Goal: Transaction & Acquisition: Subscribe to service/newsletter

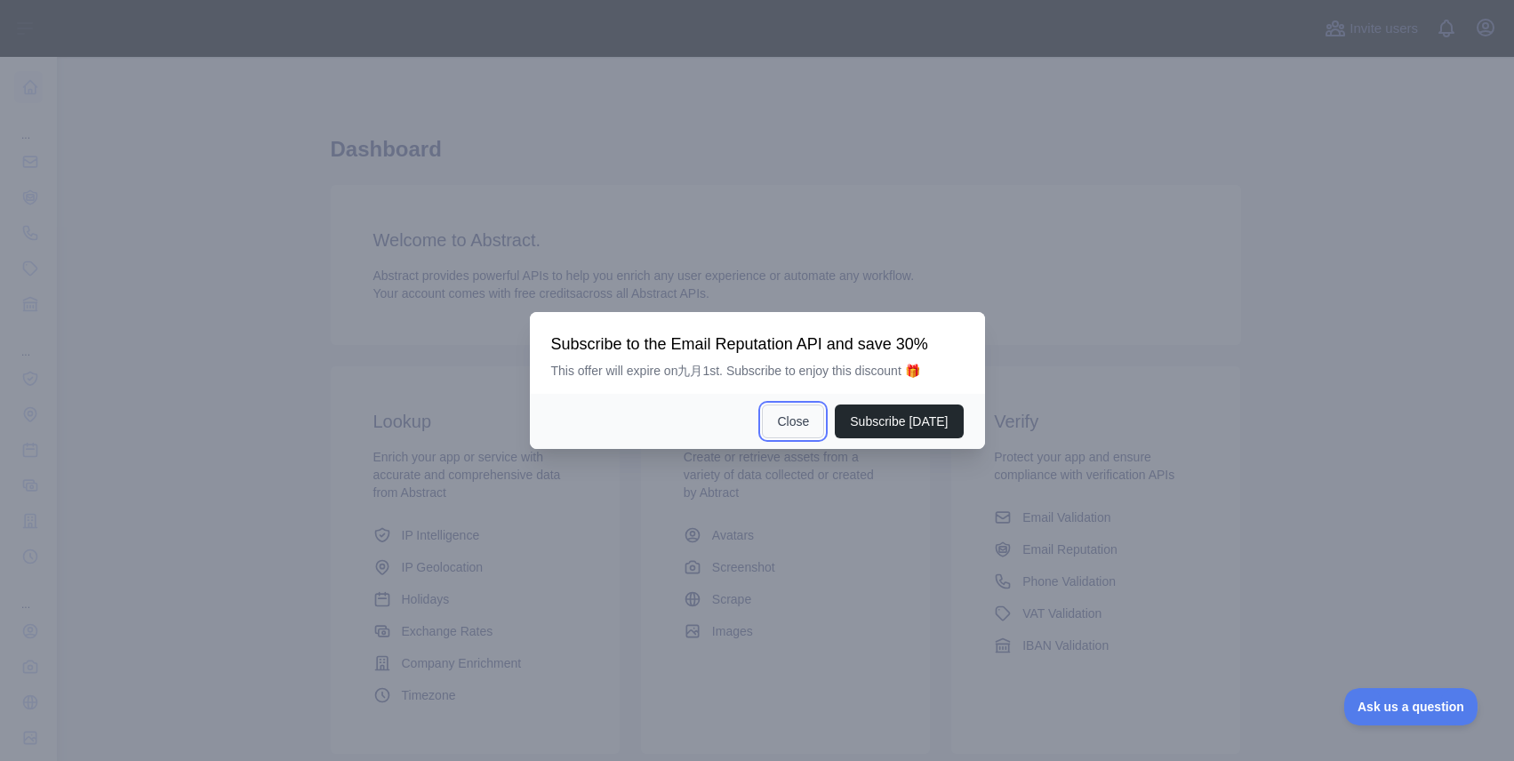
click at [795, 414] on button "Close" at bounding box center [793, 421] width 62 height 34
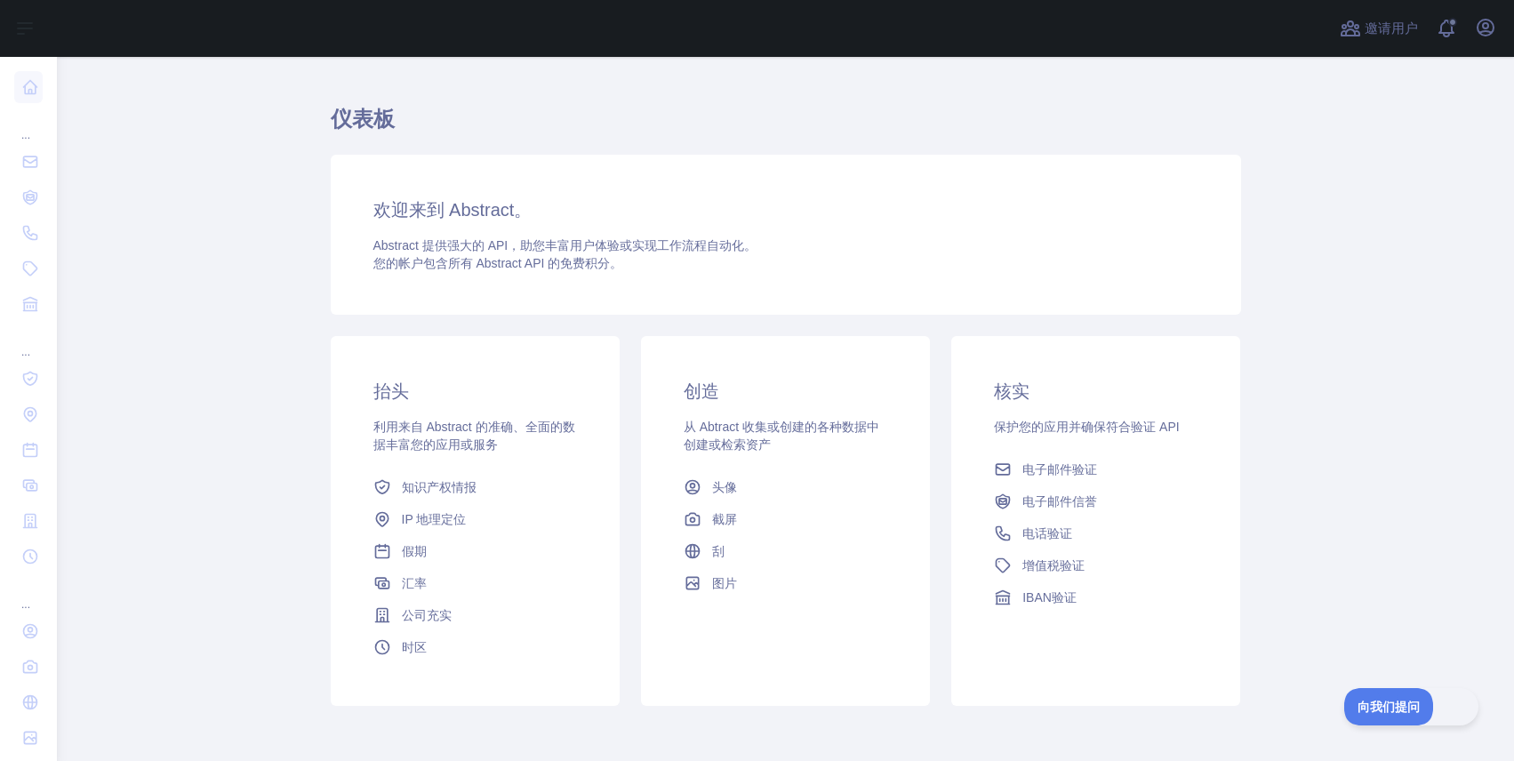
scroll to position [33, 0]
click at [420, 582] on link "汇率" at bounding box center [475, 580] width 218 height 32
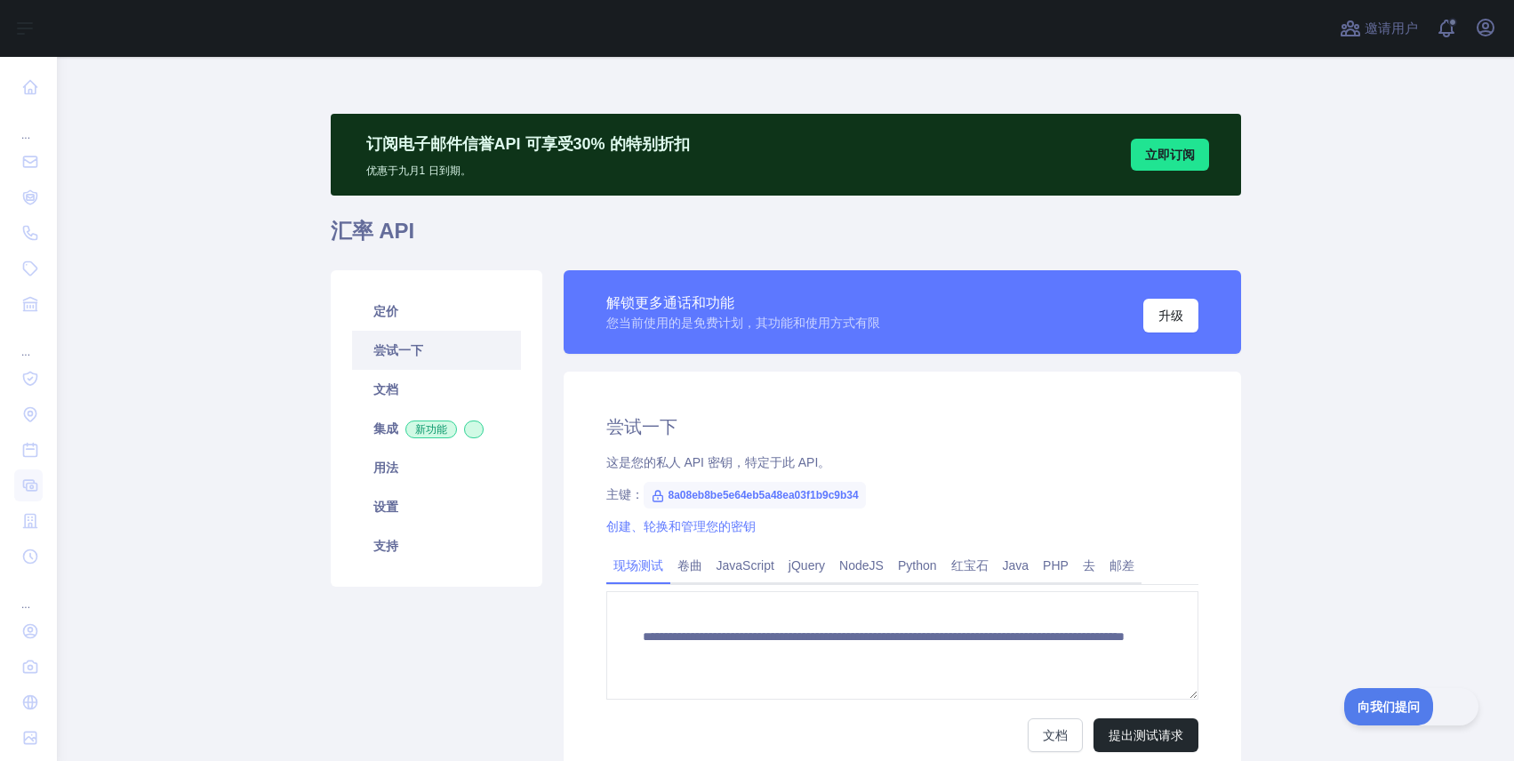
click at [708, 324] on font "您当前使用的是免费计划，其功能和使用方式有限" at bounding box center [743, 323] width 274 height 14
click at [779, 324] on font "您当前使用的是免费计划，其功能和使用方式有限" at bounding box center [743, 323] width 274 height 14
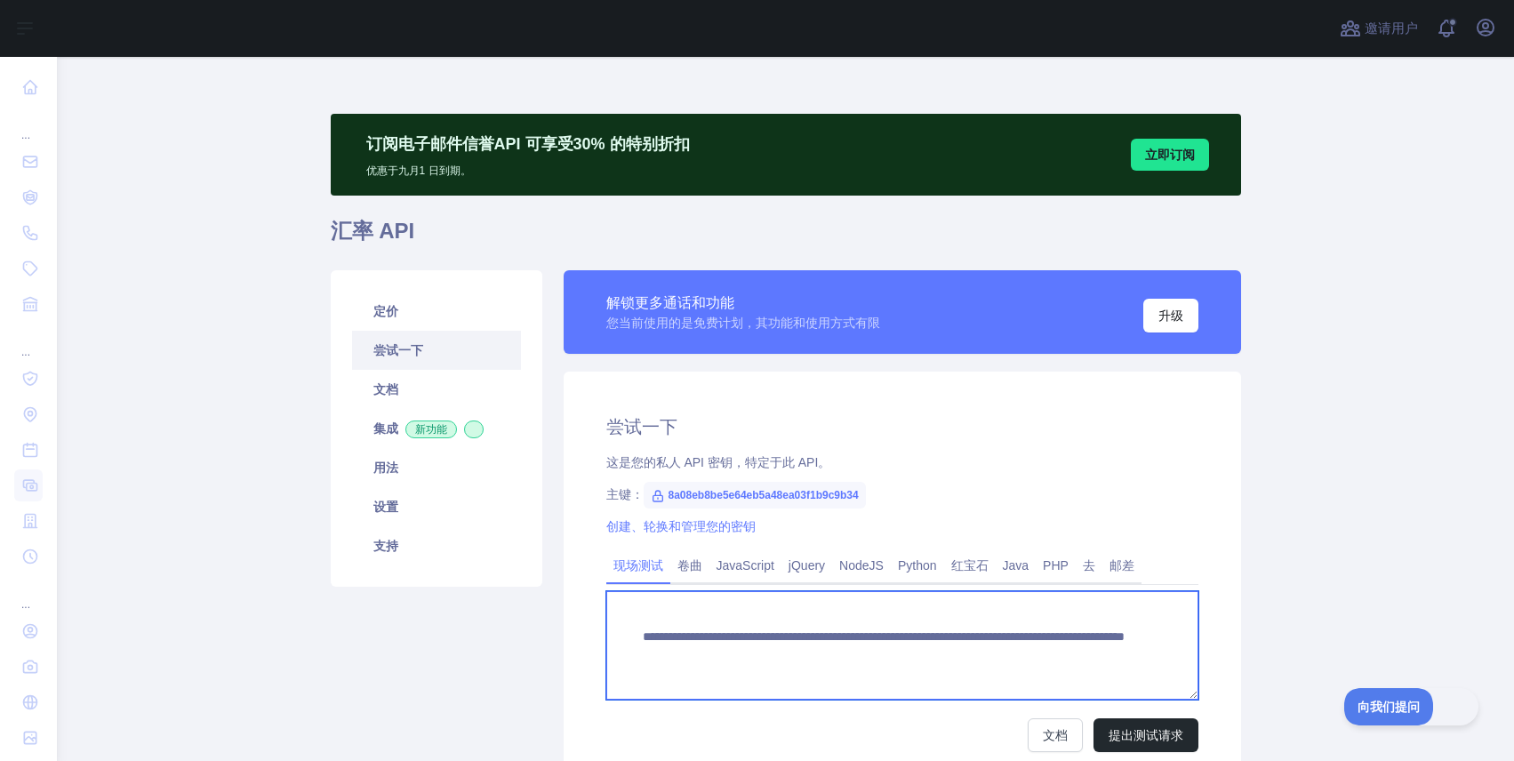
click at [890, 644] on textarea "**********" at bounding box center [902, 645] width 592 height 108
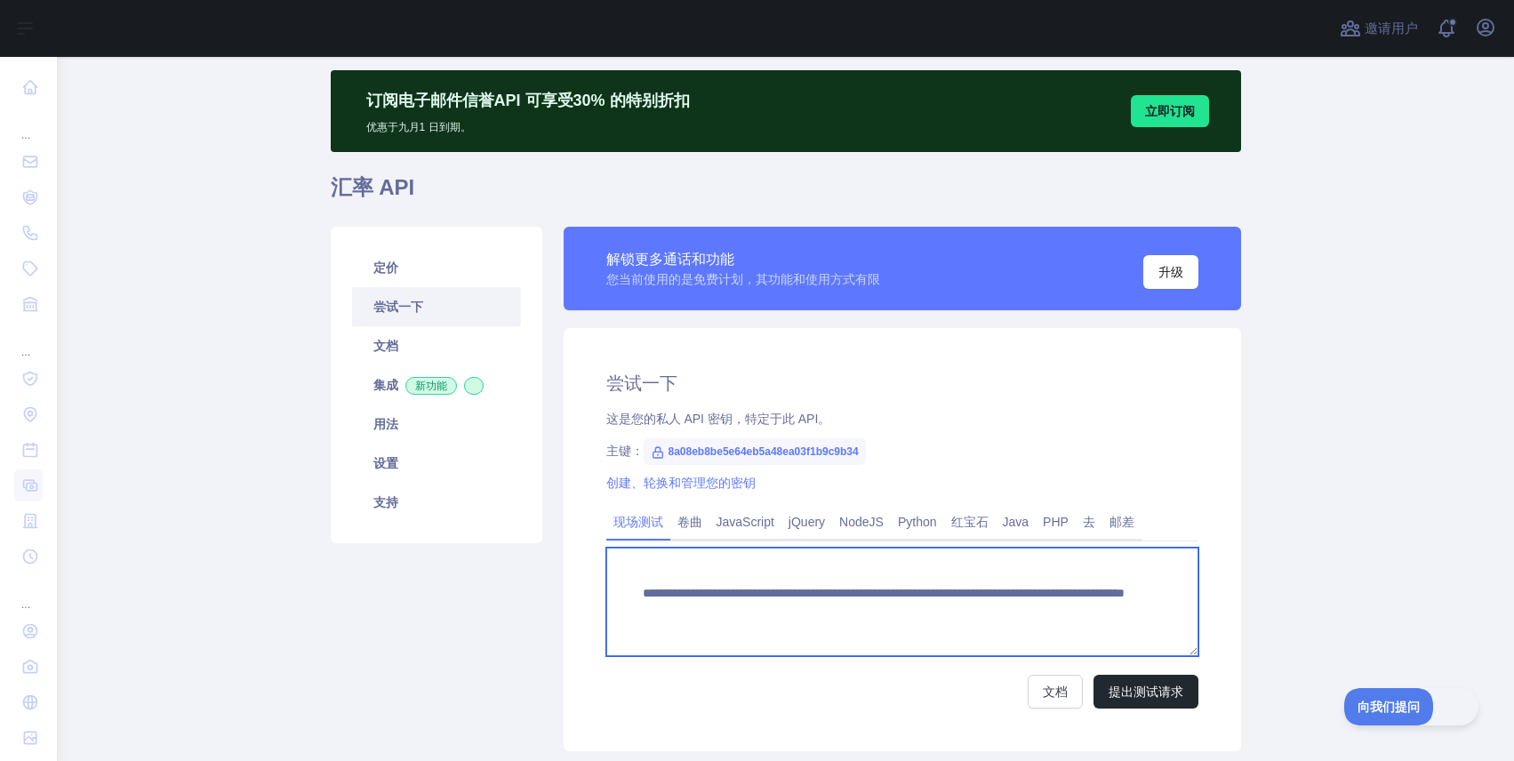
scroll to position [165, 0]
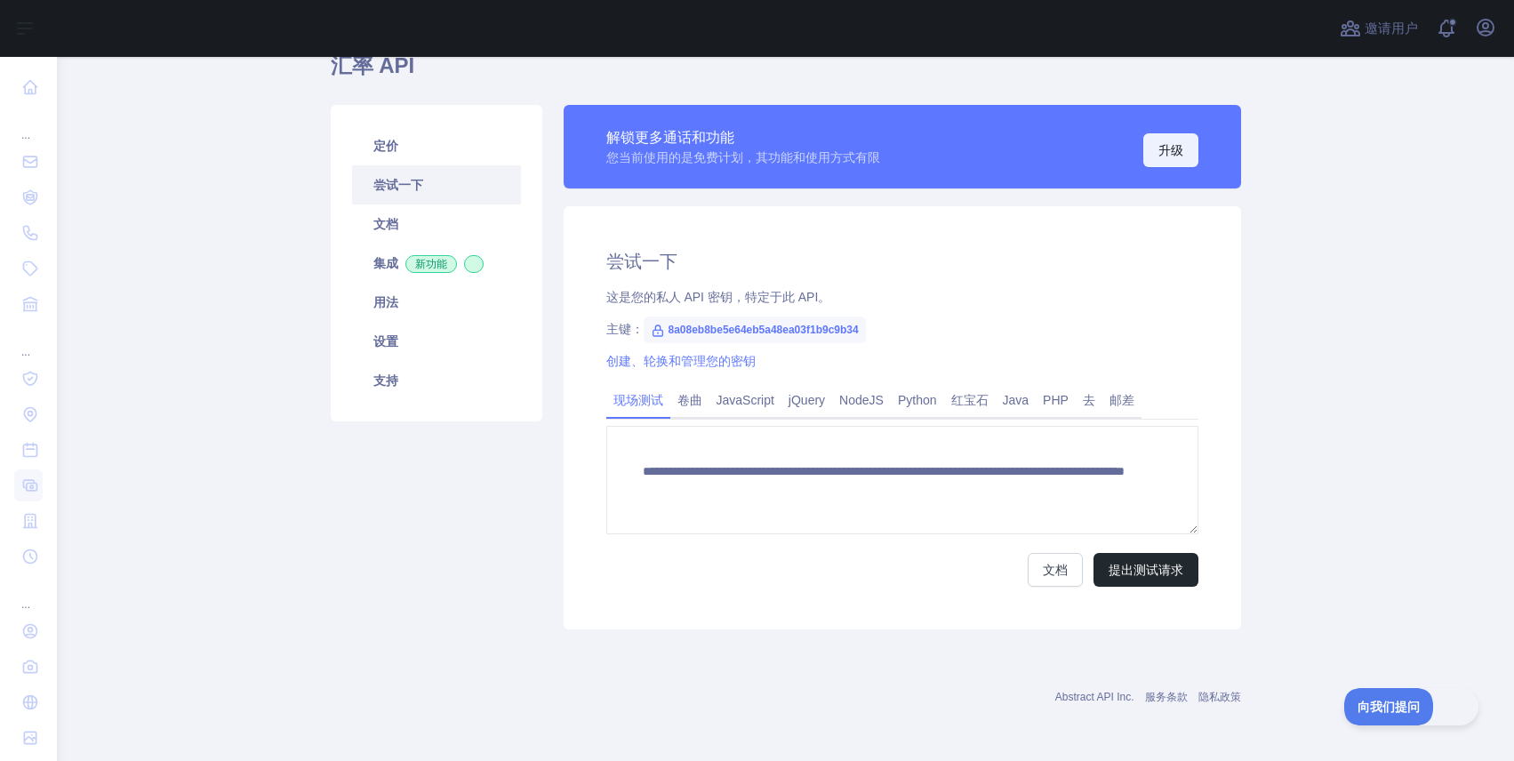
click at [1169, 154] on font "升级" at bounding box center [1170, 150] width 25 height 14
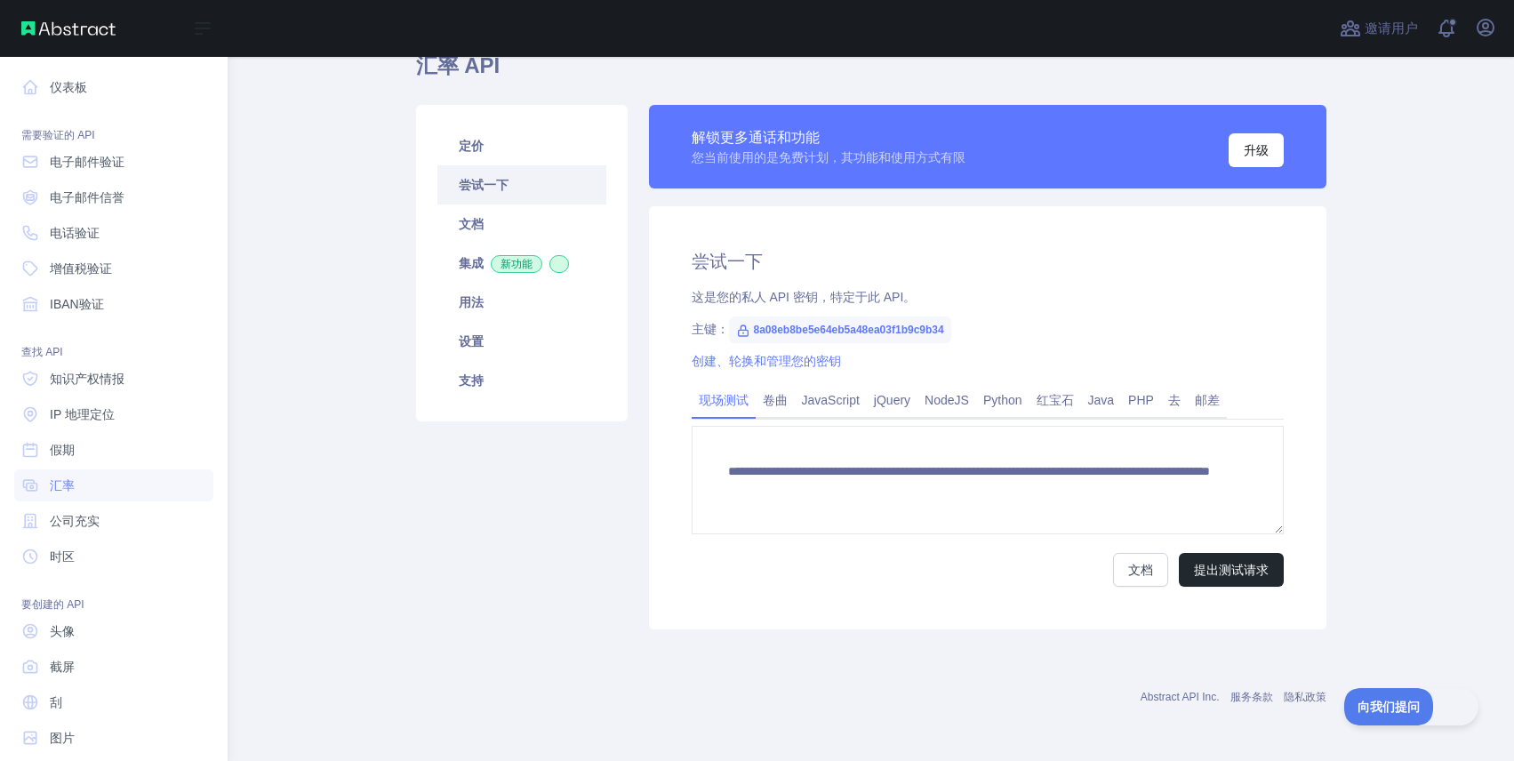
click at [67, 23] on img at bounding box center [68, 28] width 94 height 14
